Goal: Information Seeking & Learning: Check status

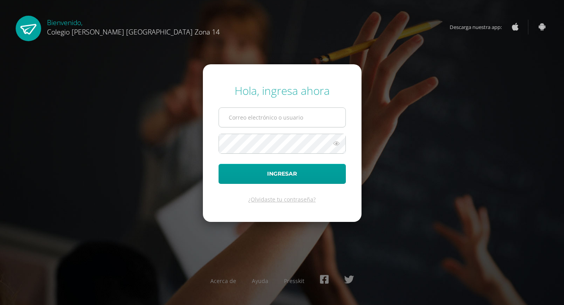
click at [298, 112] on input "text" at bounding box center [282, 117] width 127 height 19
type input "[EMAIL_ADDRESS][DOMAIN_NAME]"
click at [337, 147] on icon at bounding box center [336, 143] width 10 height 9
click at [338, 144] on icon at bounding box center [336, 143] width 10 height 9
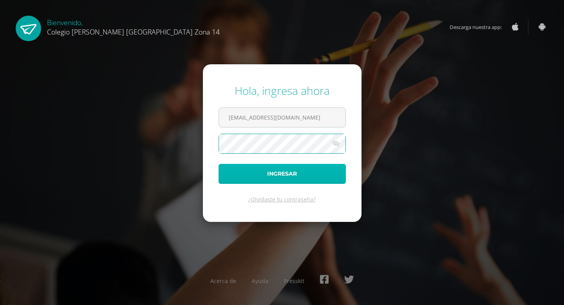
click at [277, 182] on button "Ingresar" at bounding box center [282, 174] width 127 height 20
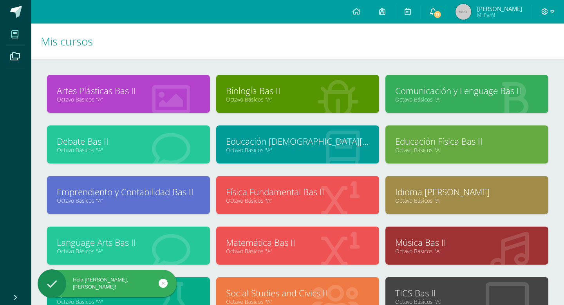
click at [445, 6] on link "11" at bounding box center [433, 12] width 25 height 24
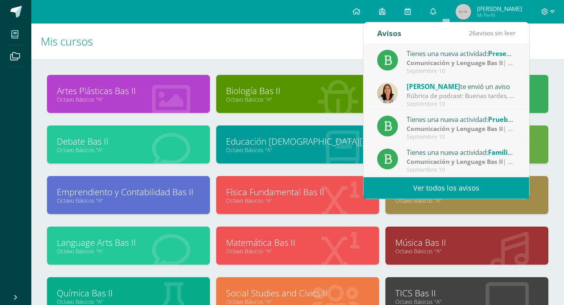
click at [116, 48] on h1 "Mis cursos" at bounding box center [298, 42] width 514 height 36
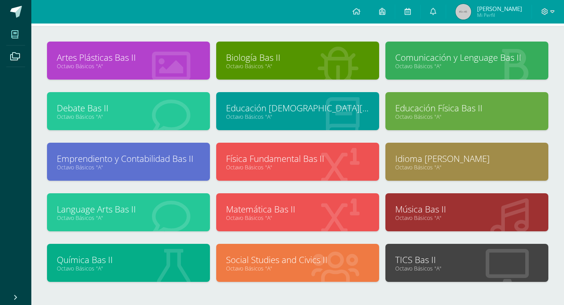
scroll to position [47, 0]
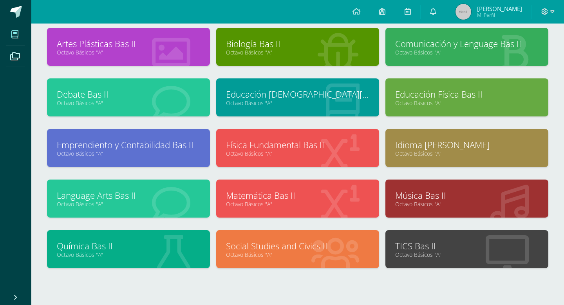
click at [292, 162] on div "Física Fundamental Bas II Octavo Básicos "A"" at bounding box center [297, 148] width 163 height 38
click at [290, 150] on link "Física Fundamental Bas II" at bounding box center [297, 145] width 143 height 12
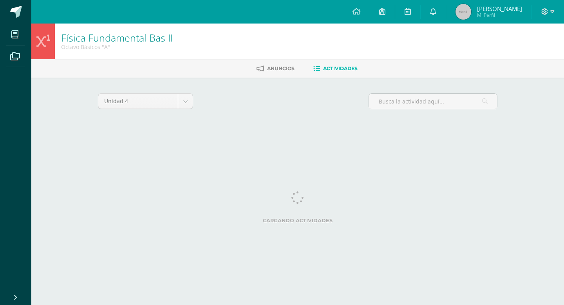
click at [85, 119] on div "Unidad 4 Unidad 1 Unidad 2 Unidad 3 Unidad 4 Cargando actividades No tienes act…" at bounding box center [297, 112] width 431 height 69
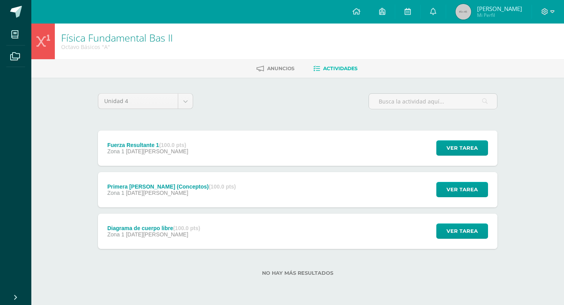
click at [147, 150] on span "[DATE][PERSON_NAME]" at bounding box center [157, 151] width 62 height 6
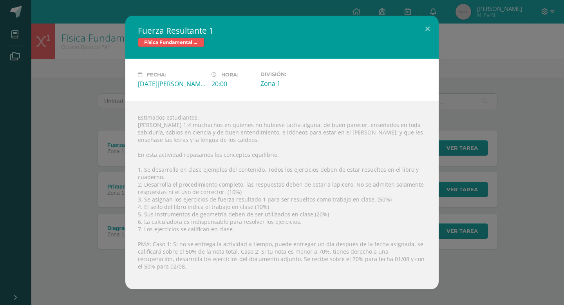
click at [88, 147] on div "Fuerza Resultante 1 Física Fundamental Bas II Fecha: [DATE][PERSON_NAME] Hora: …" at bounding box center [282, 152] width 558 height 273
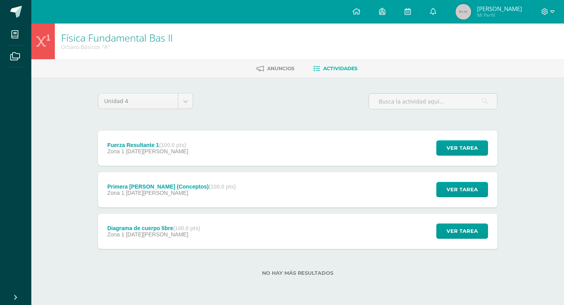
click at [471, 9] on img at bounding box center [464, 12] width 16 height 16
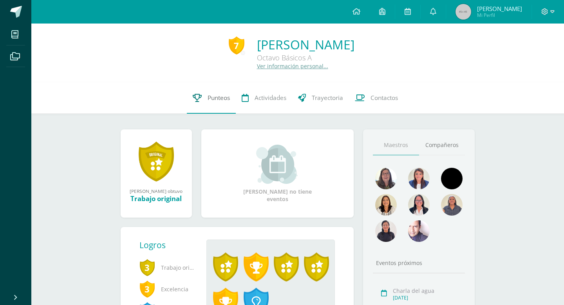
click at [219, 100] on span "Punteos" at bounding box center [219, 98] width 22 height 8
